Goal: Information Seeking & Learning: Learn about a topic

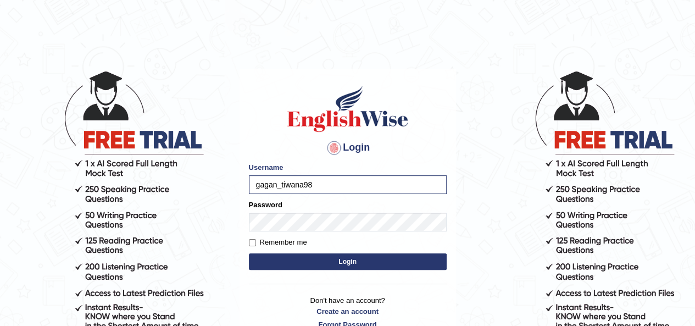
click at [320, 254] on button "Login" at bounding box center [348, 261] width 198 height 16
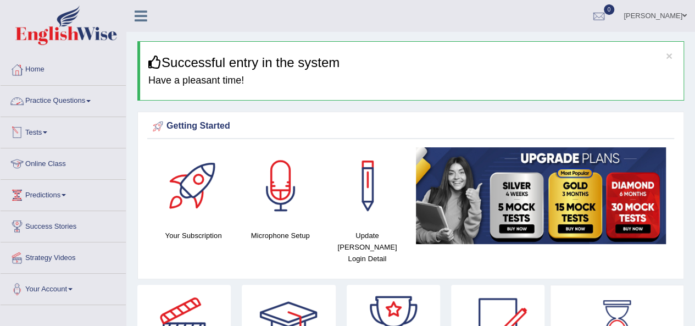
click at [76, 98] on link "Practice Questions" at bounding box center [63, 99] width 125 height 27
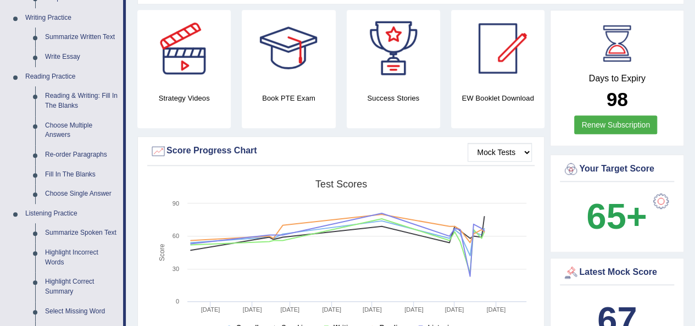
scroll to position [328, 0]
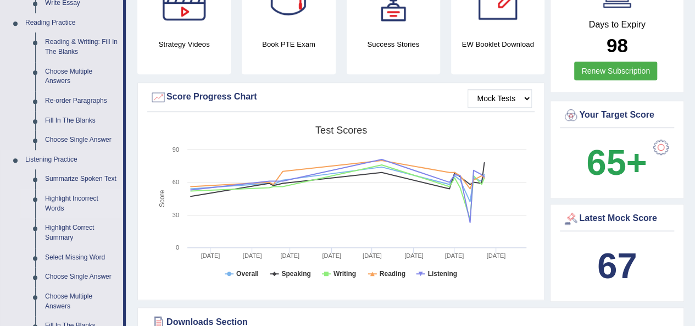
click at [66, 197] on link "Highlight Incorrect Words" at bounding box center [81, 203] width 83 height 29
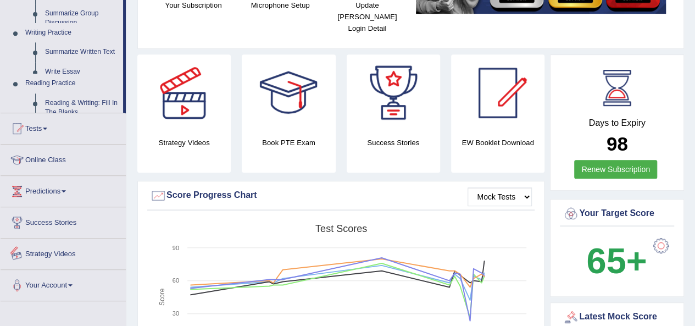
scroll to position [448, 0]
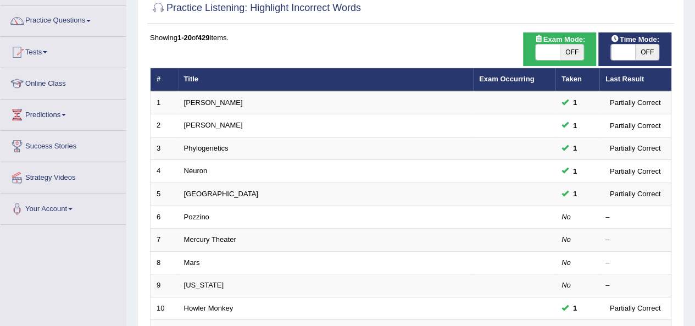
scroll to position [99, 0]
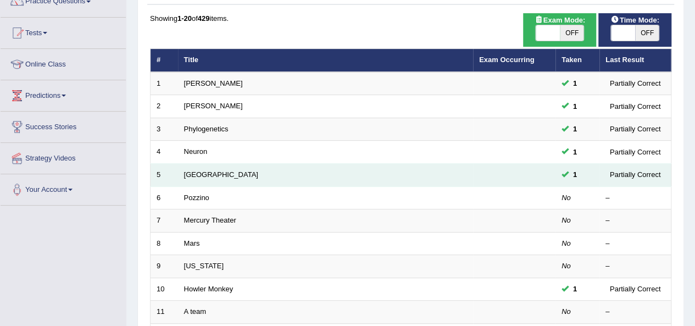
click at [189, 167] on td "Harvard" at bounding box center [325, 175] width 295 height 23
click at [189, 170] on link "Harvard" at bounding box center [221, 174] width 74 height 8
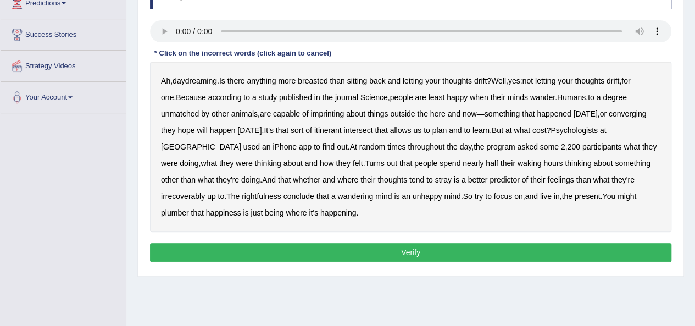
click at [310, 111] on b "imprinting" at bounding box center [326, 113] width 33 height 9
click at [608, 112] on b "converging" at bounding box center [627, 113] width 38 height 9
click at [205, 192] on b "irrecoverably" at bounding box center [183, 196] width 44 height 9
click at [242, 195] on b "rightfulness" at bounding box center [262, 196] width 40 height 9
click at [407, 146] on b "throughout" at bounding box center [425, 146] width 37 height 9
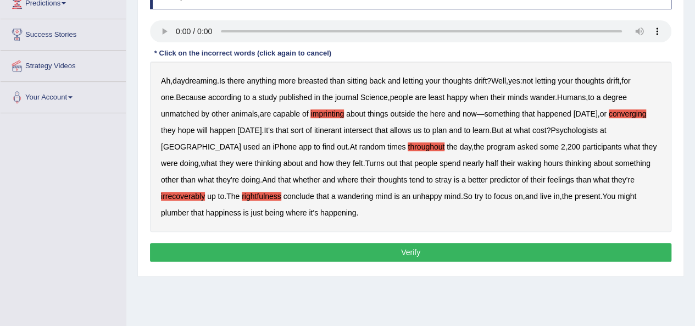
click at [364, 250] on button "Verify" at bounding box center [410, 252] width 521 height 19
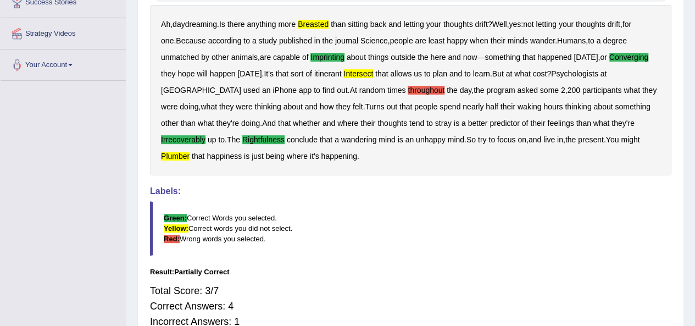
scroll to position [230, 0]
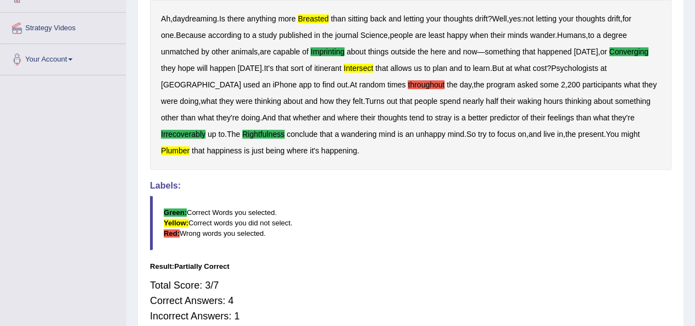
drag, startPoint x: 692, startPoint y: 171, endPoint x: 701, endPoint y: 212, distance: 42.2
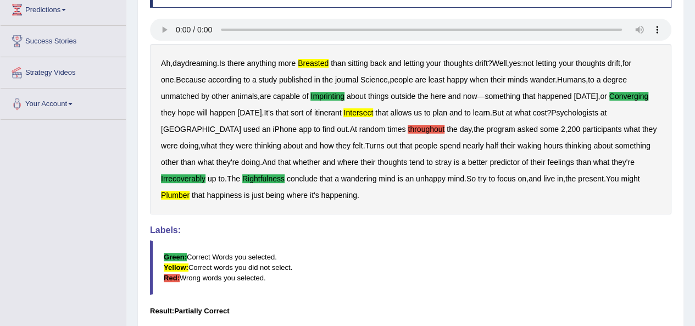
scroll to position [183, 0]
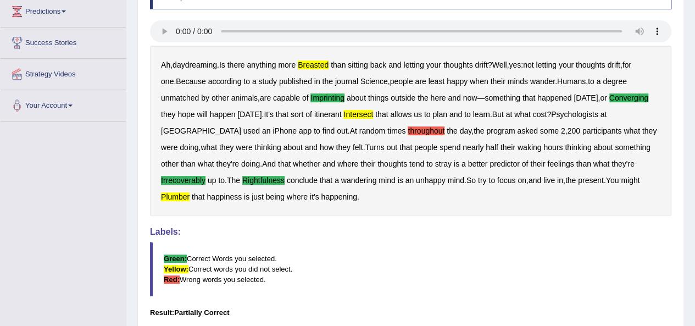
click at [323, 94] on b "imprinting" at bounding box center [326, 97] width 33 height 9
click at [468, 161] on b "better" at bounding box center [478, 163] width 20 height 9
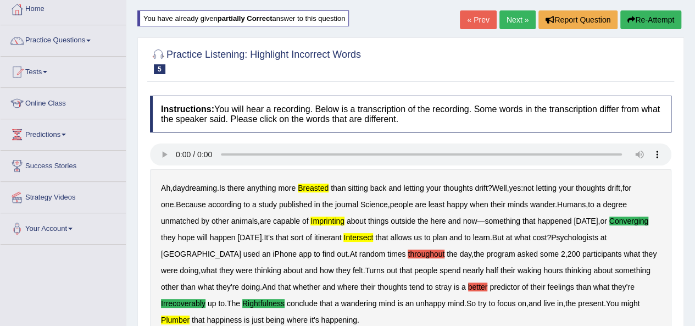
scroll to position [0, 0]
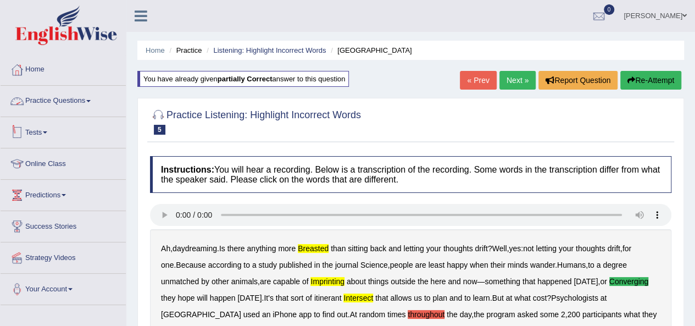
click at [77, 100] on link "Practice Questions" at bounding box center [63, 99] width 125 height 27
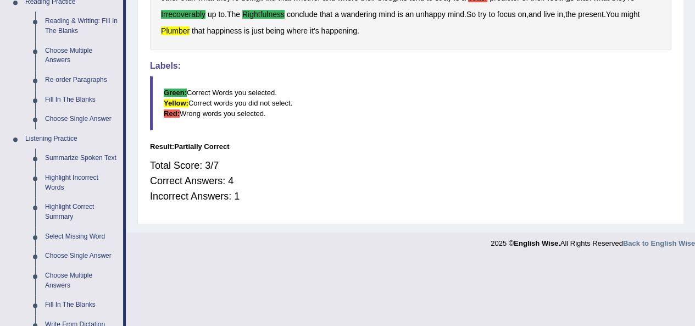
scroll to position [356, 0]
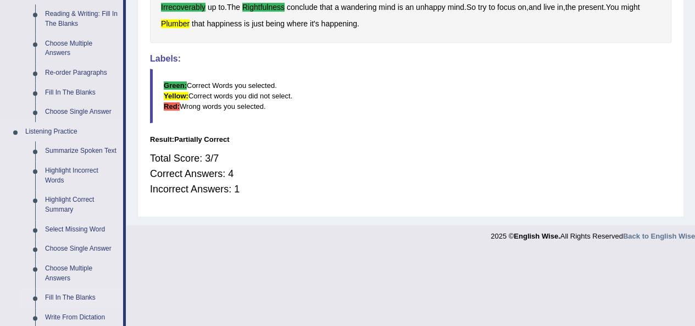
click at [59, 297] on link "Fill In The Blanks" at bounding box center [81, 298] width 83 height 20
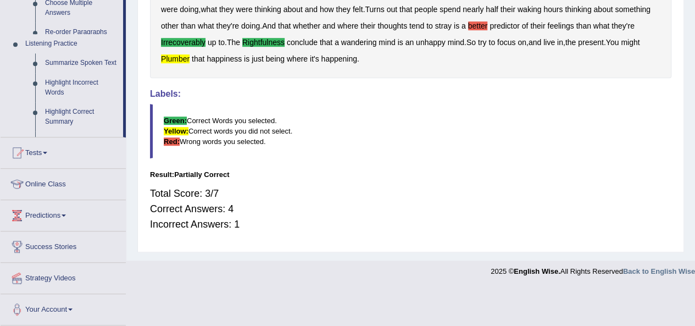
scroll to position [248, 0]
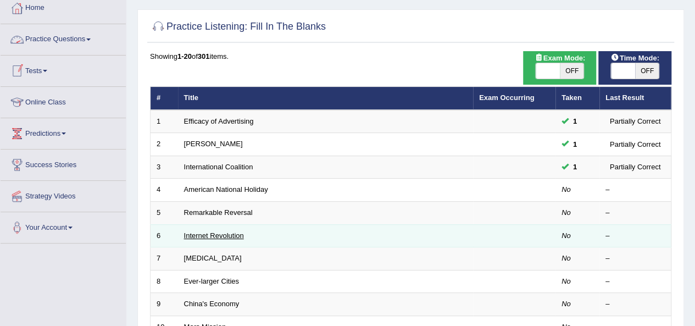
click at [221, 233] on link "Internet Revolution" at bounding box center [214, 235] width 60 height 8
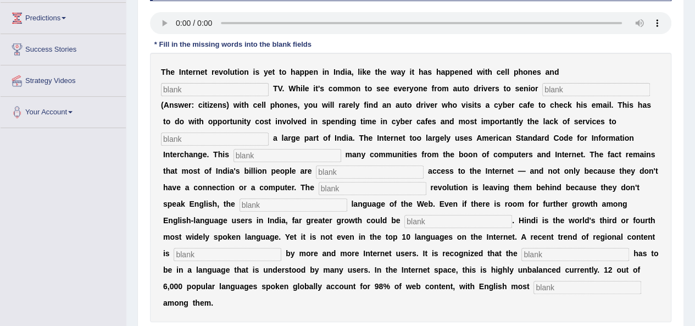
scroll to position [179, 0]
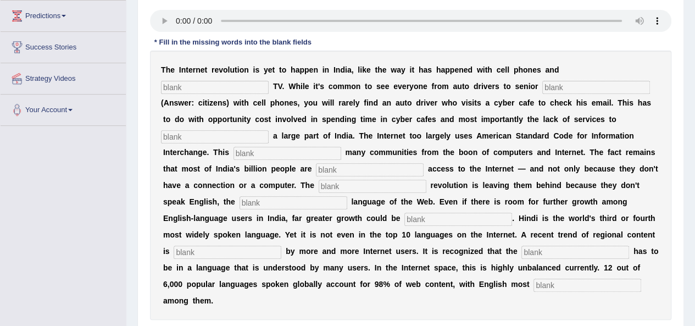
drag, startPoint x: 176, startPoint y: 74, endPoint x: 452, endPoint y: 94, distance: 277.5
click at [452, 94] on div "T h e I n t e r n e t r e v o l u t i o n i s y e t t o h a p p e n i n I n d i…" at bounding box center [410, 185] width 521 height 269
drag, startPoint x: 553, startPoint y: 88, endPoint x: 527, endPoint y: 71, distance: 31.2
click at [569, 81] on input "text" at bounding box center [596, 87] width 108 height 13
click at [253, 87] on input "text" at bounding box center [215, 87] width 108 height 13
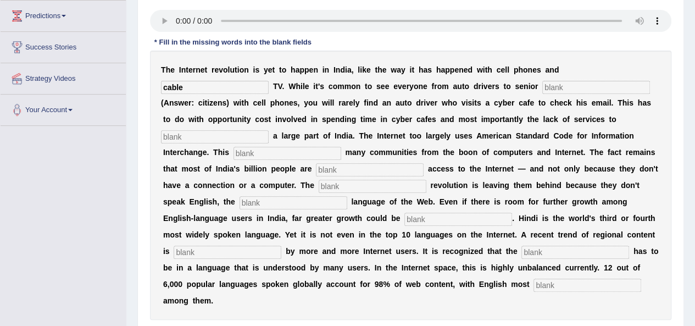
type input "cable"
click at [245, 136] on input "text" at bounding box center [215, 136] width 108 height 13
type input "target"
click at [550, 184] on b "i" at bounding box center [551, 185] width 2 height 9
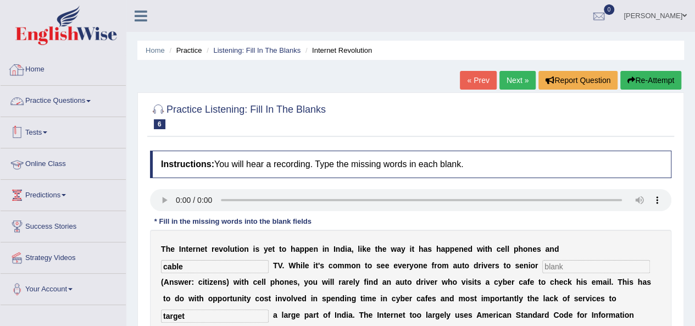
click at [83, 108] on link "Practice Questions" at bounding box center [63, 99] width 125 height 27
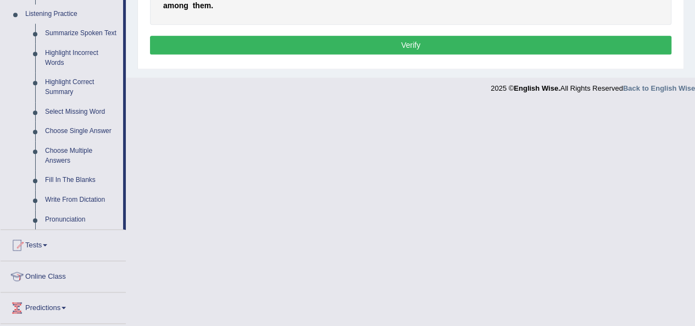
scroll to position [469, 0]
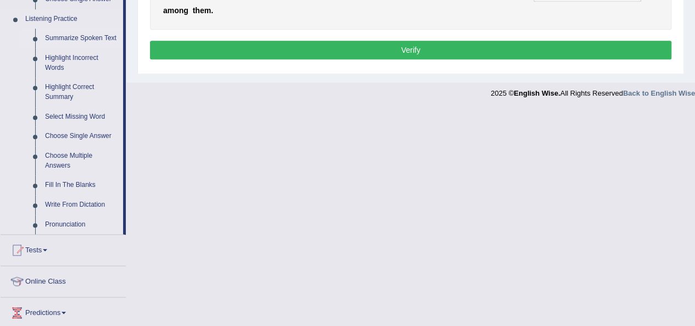
click at [93, 37] on link "Summarize Spoken Text" at bounding box center [81, 39] width 83 height 20
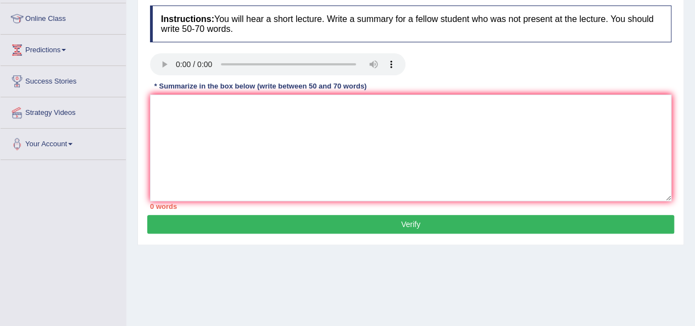
scroll to position [148, 0]
